Goal: Find specific page/section: Find specific page/section

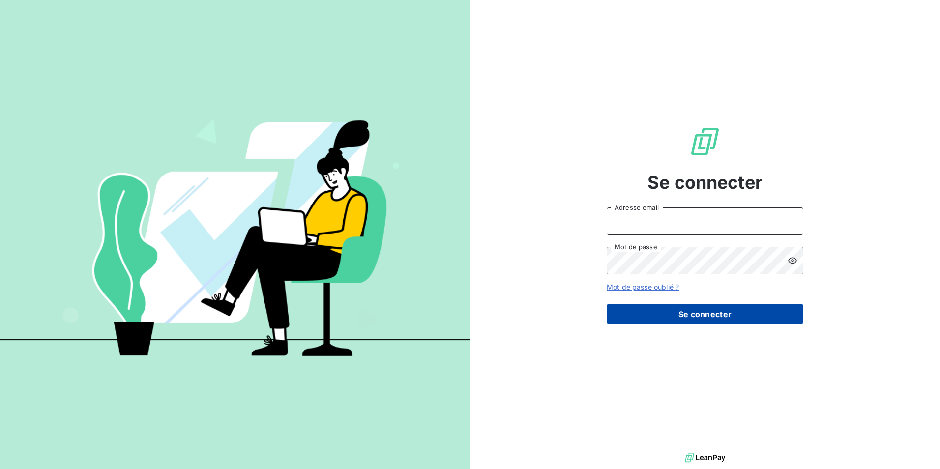
type input "[PERSON_NAME][EMAIL_ADDRESS][DOMAIN_NAME]"
click at [709, 318] on button "Se connecter" at bounding box center [705, 314] width 197 height 21
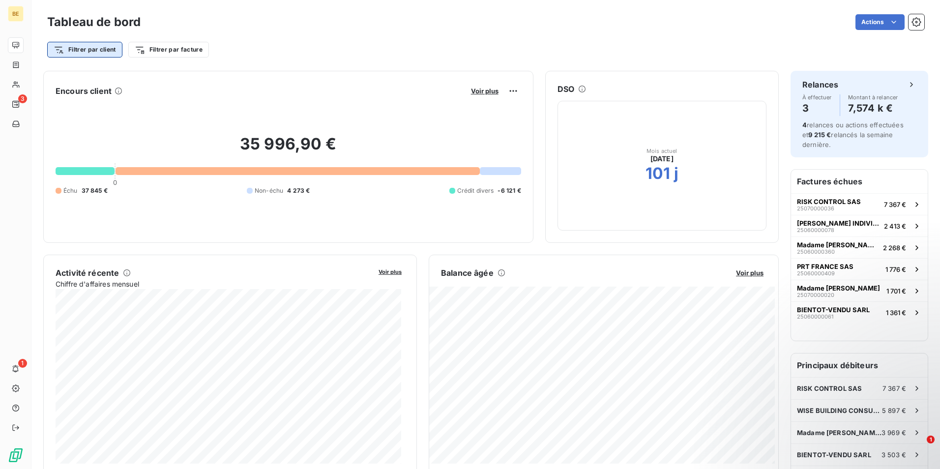
click at [81, 51] on html "BE 3 1 Tableau de bord Actions Filtrer par client Filtrer par facture Encours c…" at bounding box center [470, 234] width 940 height 469
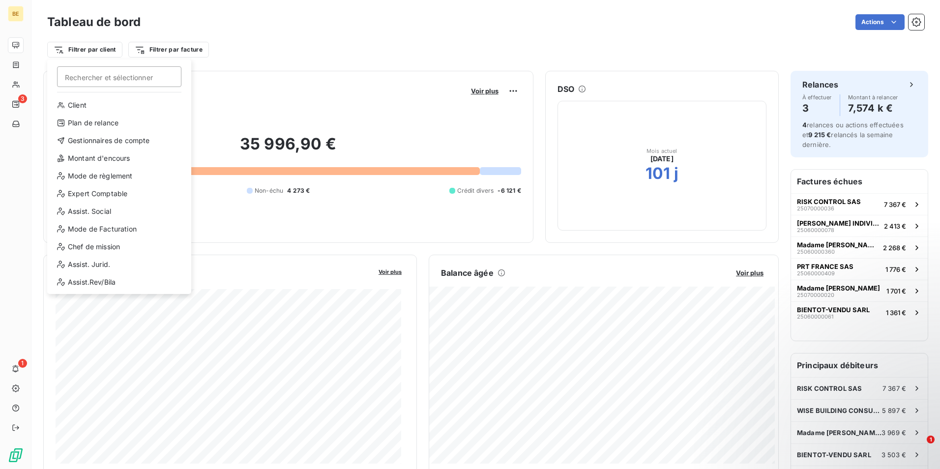
click at [15, 87] on html "BE 3 1 Tableau de bord Actions Filtrer par client Rechercher et sélectionner Cl…" at bounding box center [470, 234] width 940 height 469
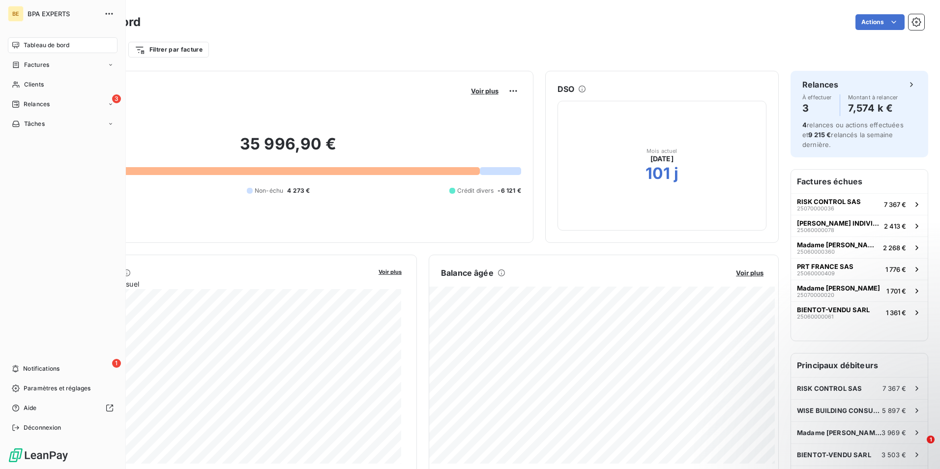
click at [15, 87] on icon at bounding box center [16, 85] width 8 height 8
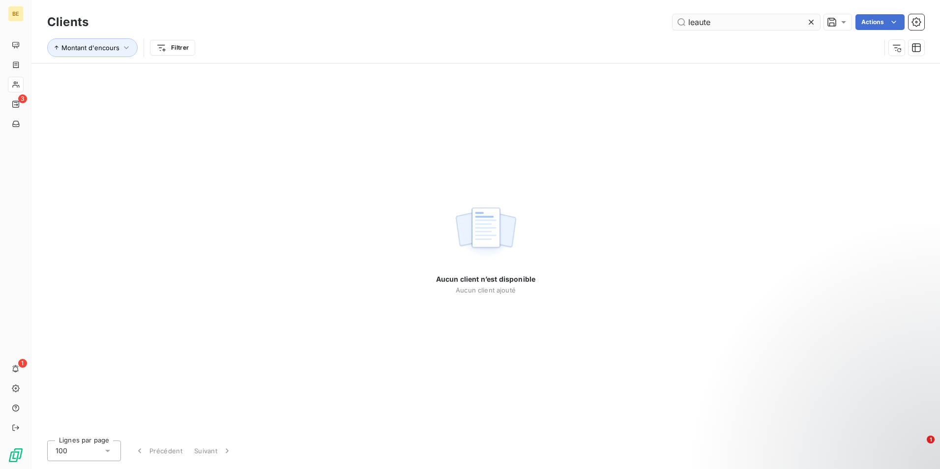
drag, startPoint x: 695, startPoint y: 21, endPoint x: 682, endPoint y: 25, distance: 14.3
click at [683, 23] on input "leaute" at bounding box center [747, 22] width 148 height 16
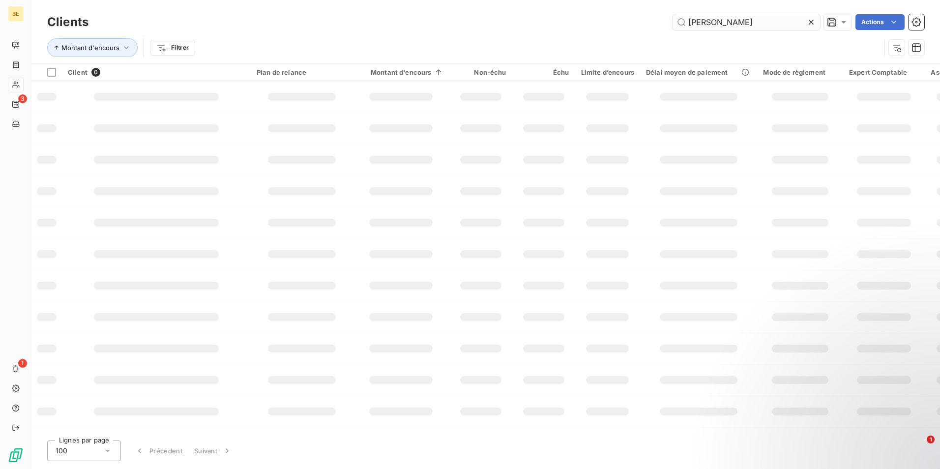
type input "[PERSON_NAME]"
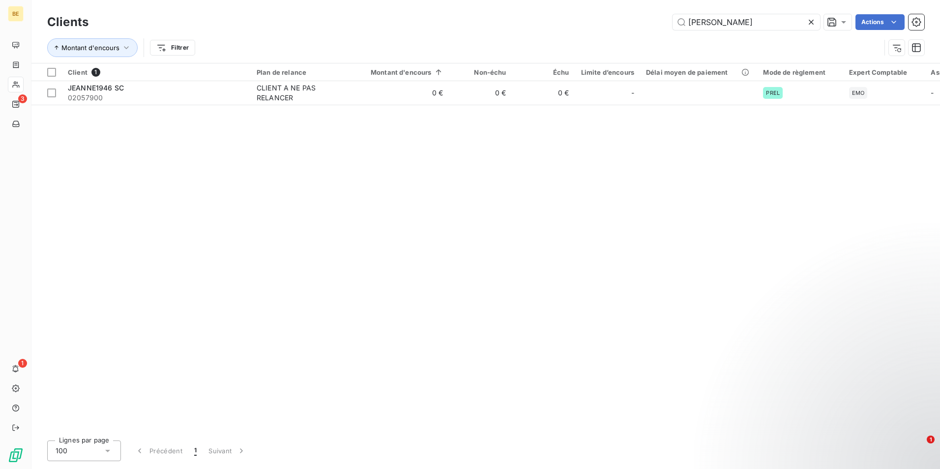
click at [809, 24] on icon at bounding box center [811, 22] width 5 height 5
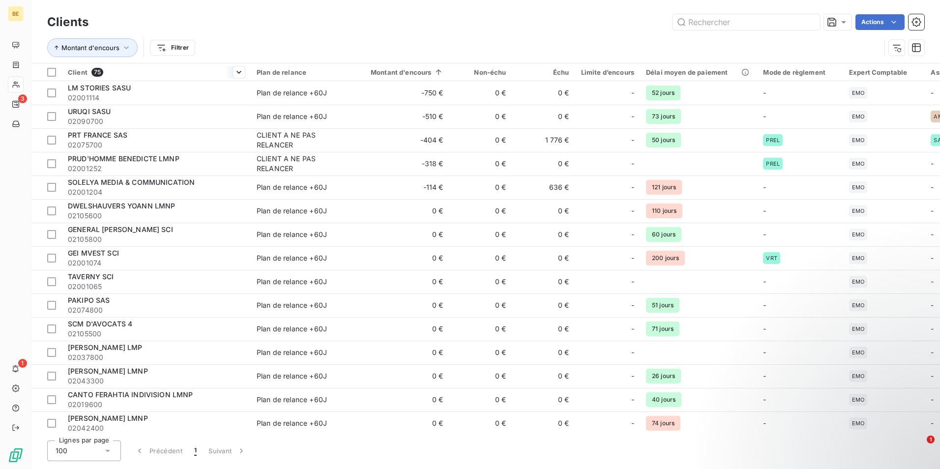
click at [73, 74] on span "Client" at bounding box center [78, 72] width 20 height 8
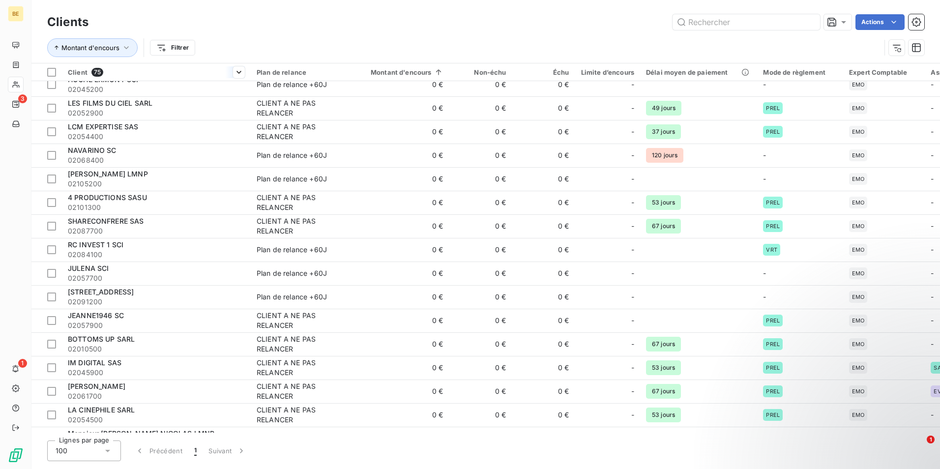
scroll to position [443, 0]
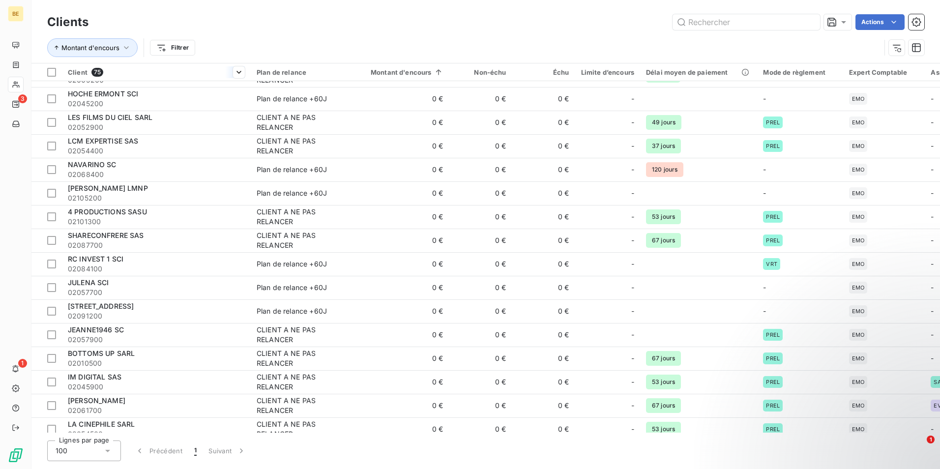
click at [77, 72] on span "Client" at bounding box center [78, 72] width 20 height 8
click at [200, 90] on span "Trier par ordre croissant" at bounding box center [188, 93] width 79 height 10
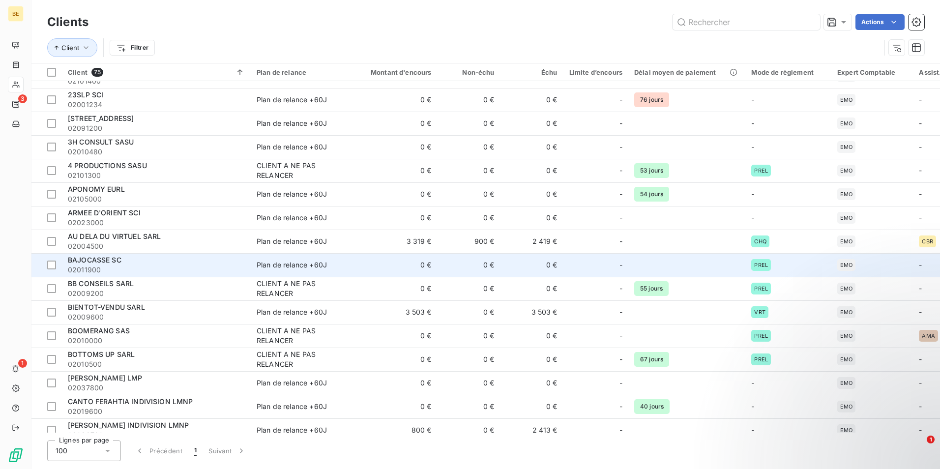
scroll to position [0, 0]
